Goal: Transaction & Acquisition: Purchase product/service

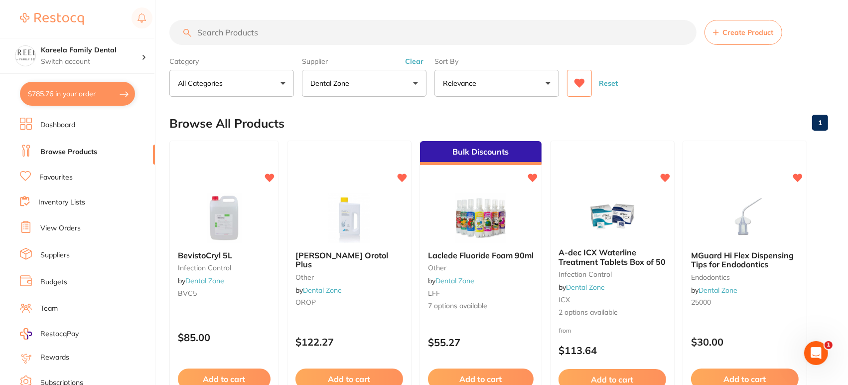
click at [92, 102] on button "$785.76 in your order" at bounding box center [77, 94] width 115 height 24
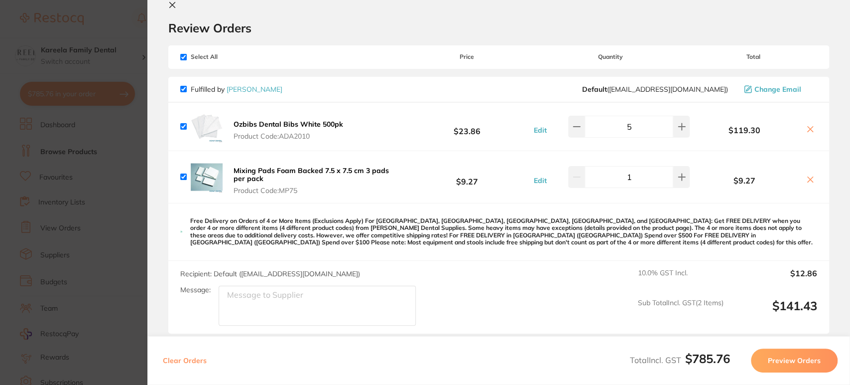
scroll to position [6, 0]
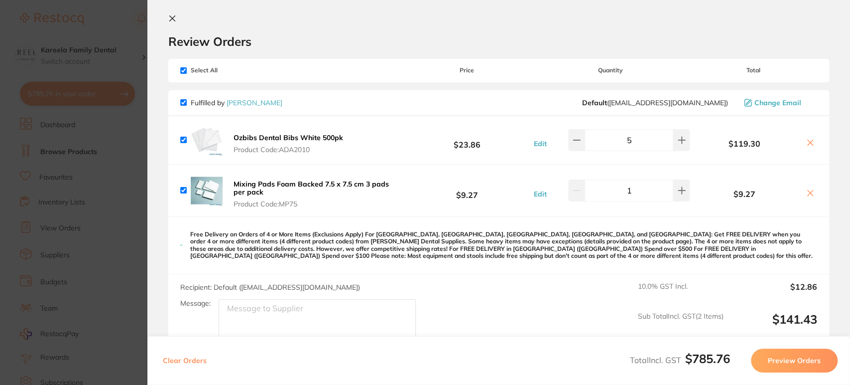
click at [136, 174] on section "Update RRP Set your pre negotiated price for this item. Item Agreed RRP (excl. …" at bounding box center [425, 192] width 850 height 385
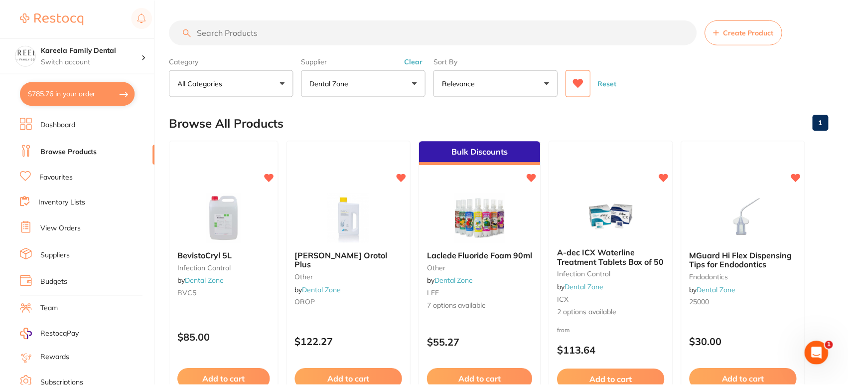
scroll to position [22, 0]
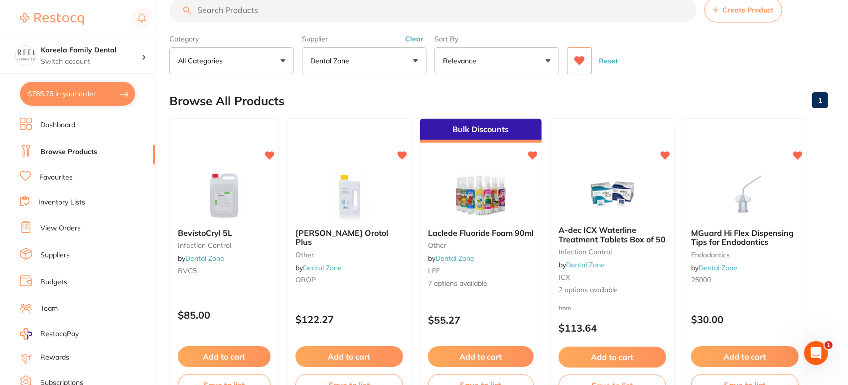
click at [49, 106] on section "Kareela Family Dental Switch account Kareela Family Dental $785.76 in your orde…" at bounding box center [77, 192] width 155 height 385
click at [57, 95] on button "$785.76 in your order" at bounding box center [77, 94] width 115 height 24
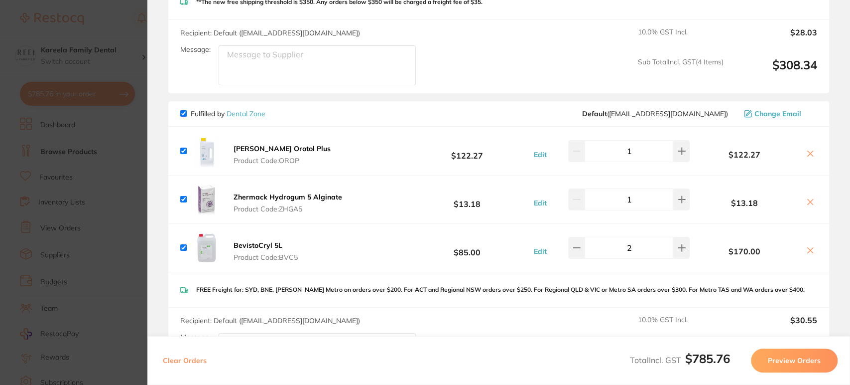
scroll to position [597, 0]
click at [807, 150] on icon at bounding box center [810, 153] width 8 height 8
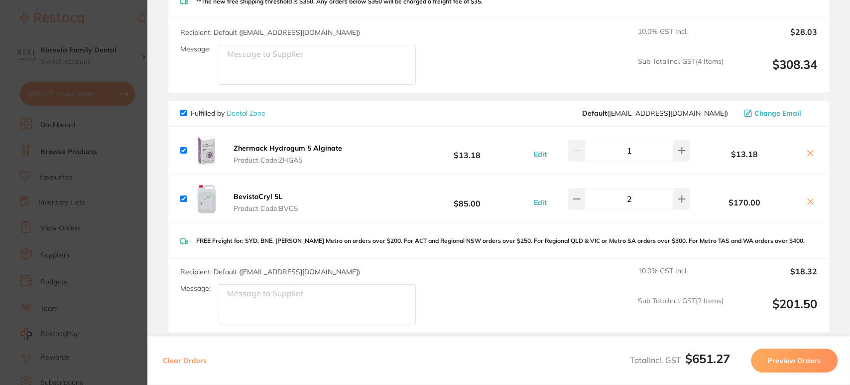
click at [807, 150] on icon at bounding box center [810, 153] width 8 height 8
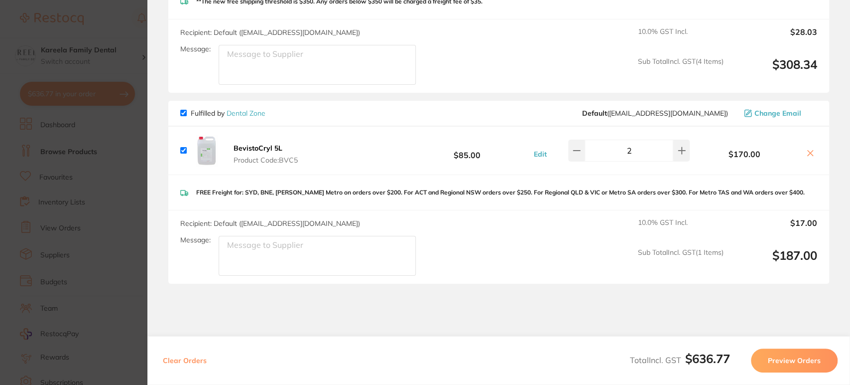
click at [807, 150] on icon at bounding box center [810, 153] width 8 height 8
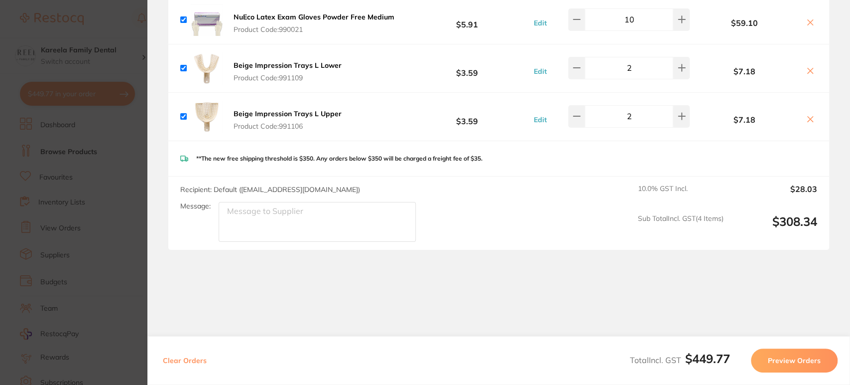
checkbox input "true"
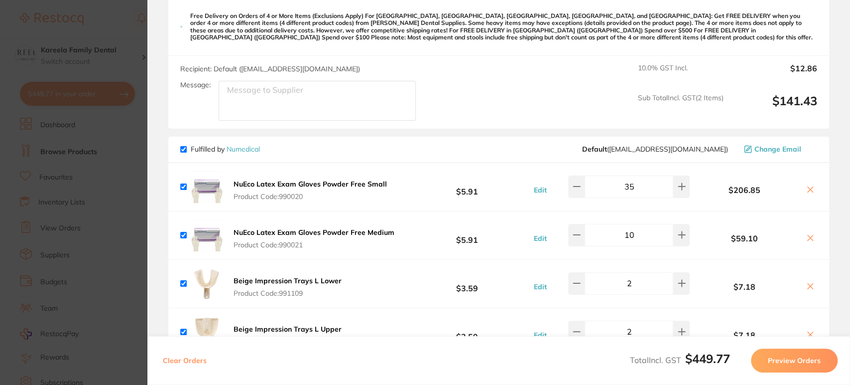
scroll to position [0, 0]
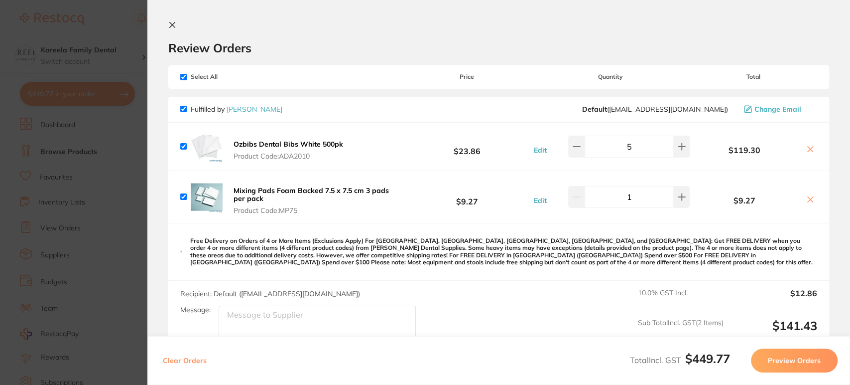
click at [175, 27] on icon at bounding box center [172, 25] width 8 height 8
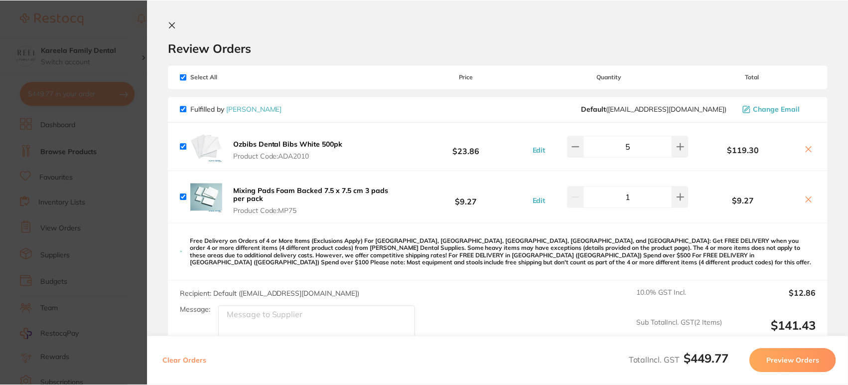
scroll to position [22, 0]
